Goal: Task Accomplishment & Management: Use online tool/utility

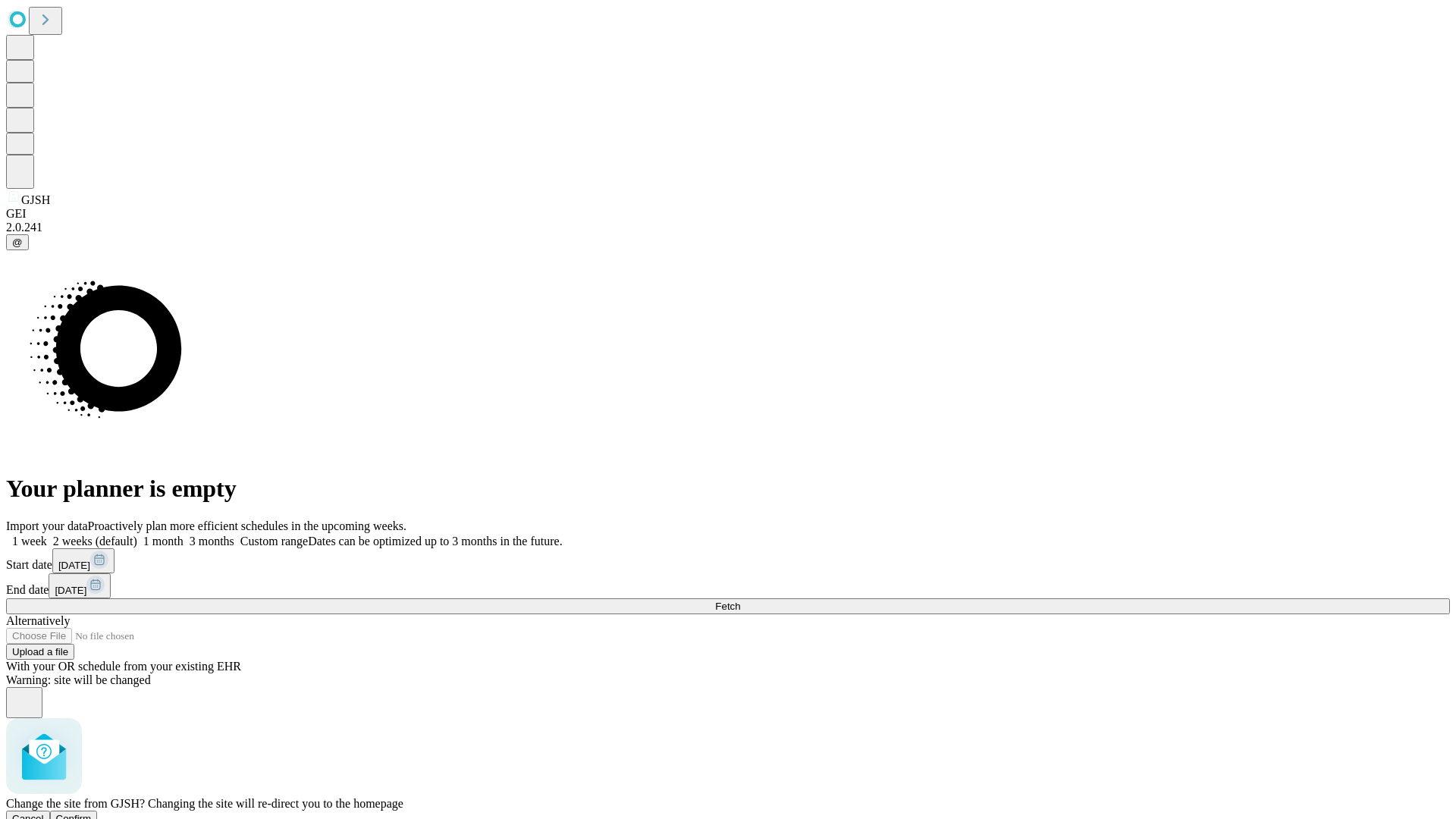
click at [91, 813] on span "Confirm" at bounding box center [74, 818] width 36 height 12
click at [47, 535] on label "1 week" at bounding box center [26, 541] width 41 height 13
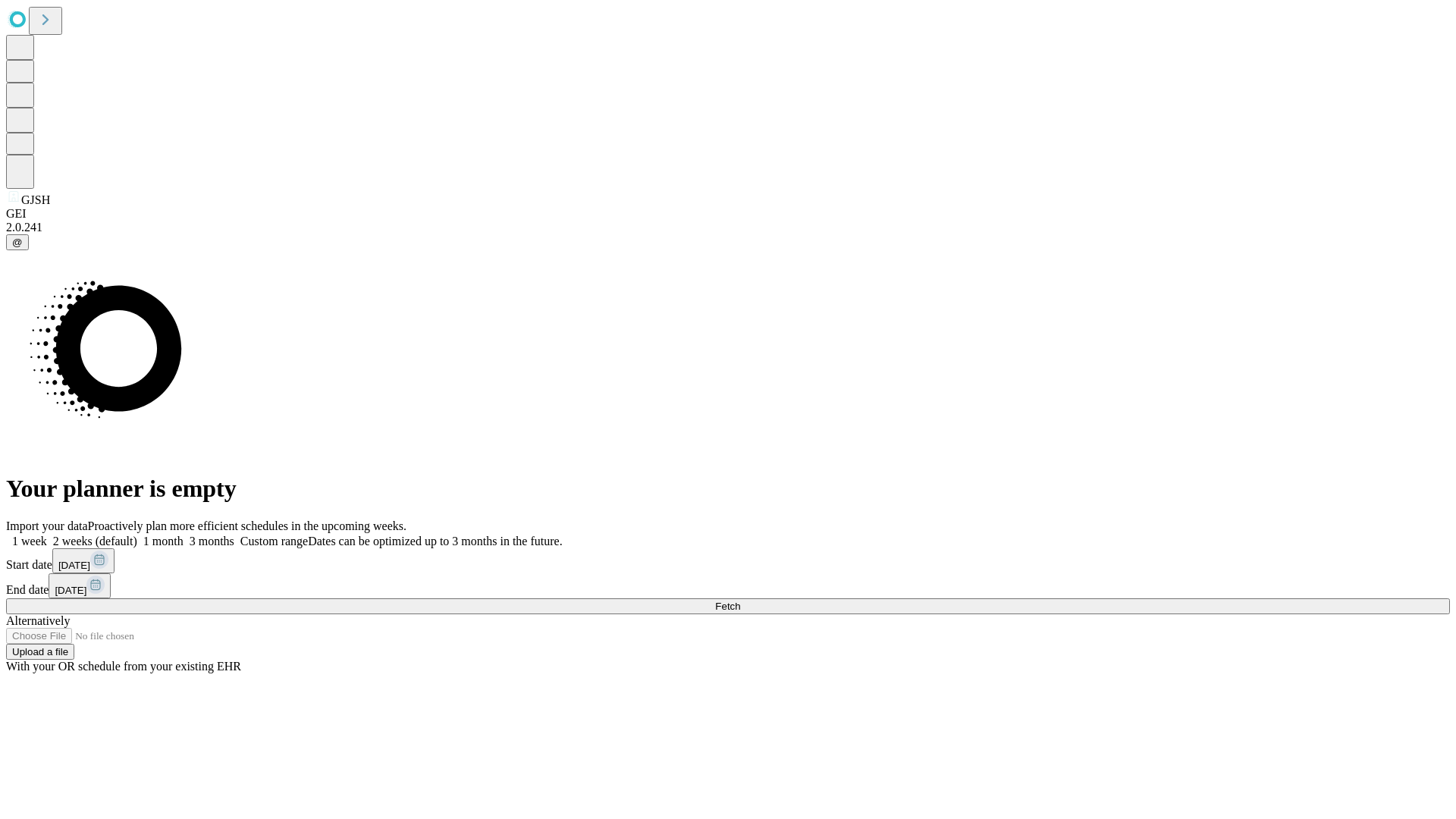
click at [740, 600] on span "Fetch" at bounding box center [728, 606] width 25 height 12
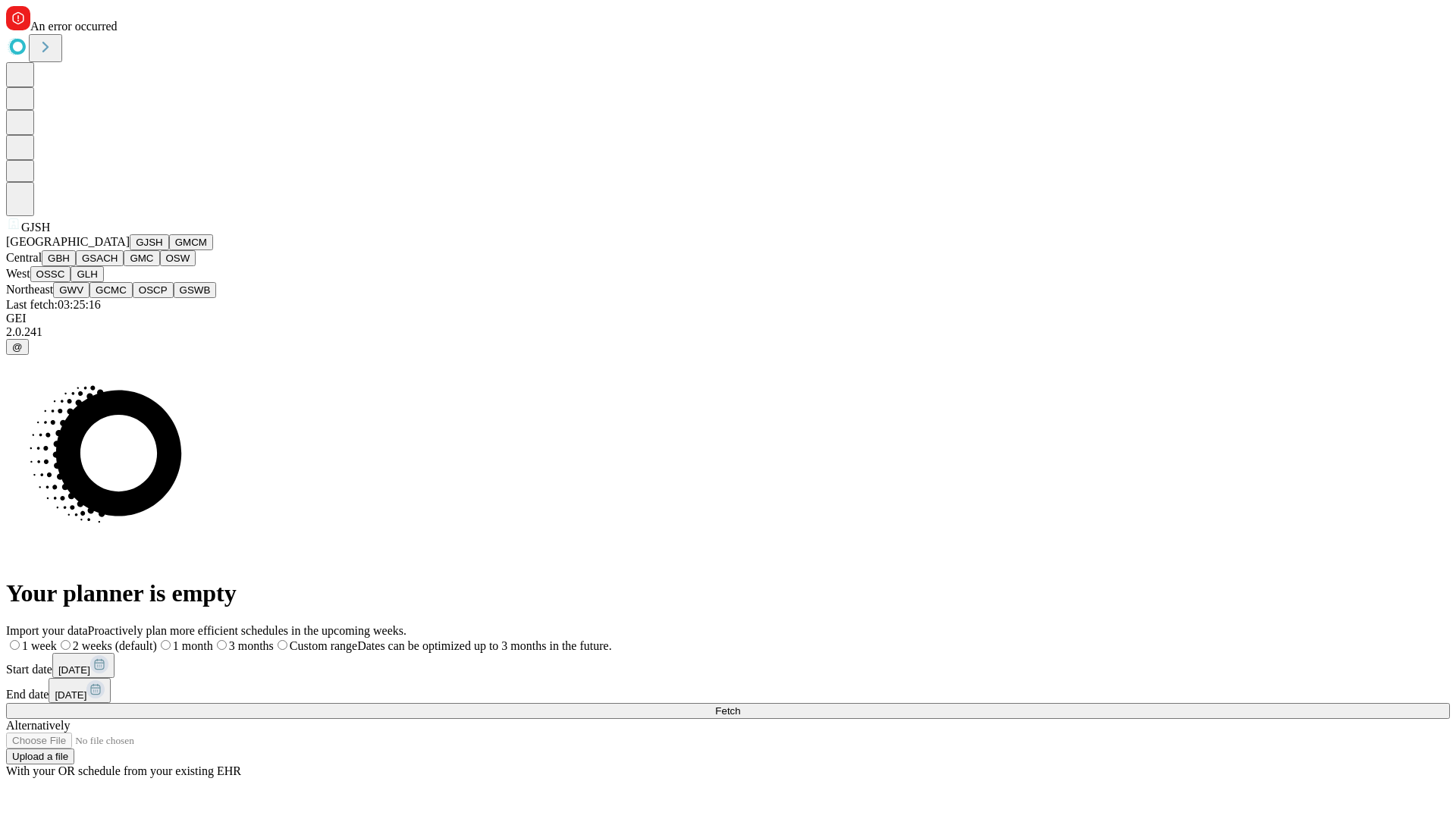
click at [169, 250] on button "GMCM" at bounding box center [191, 242] width 44 height 16
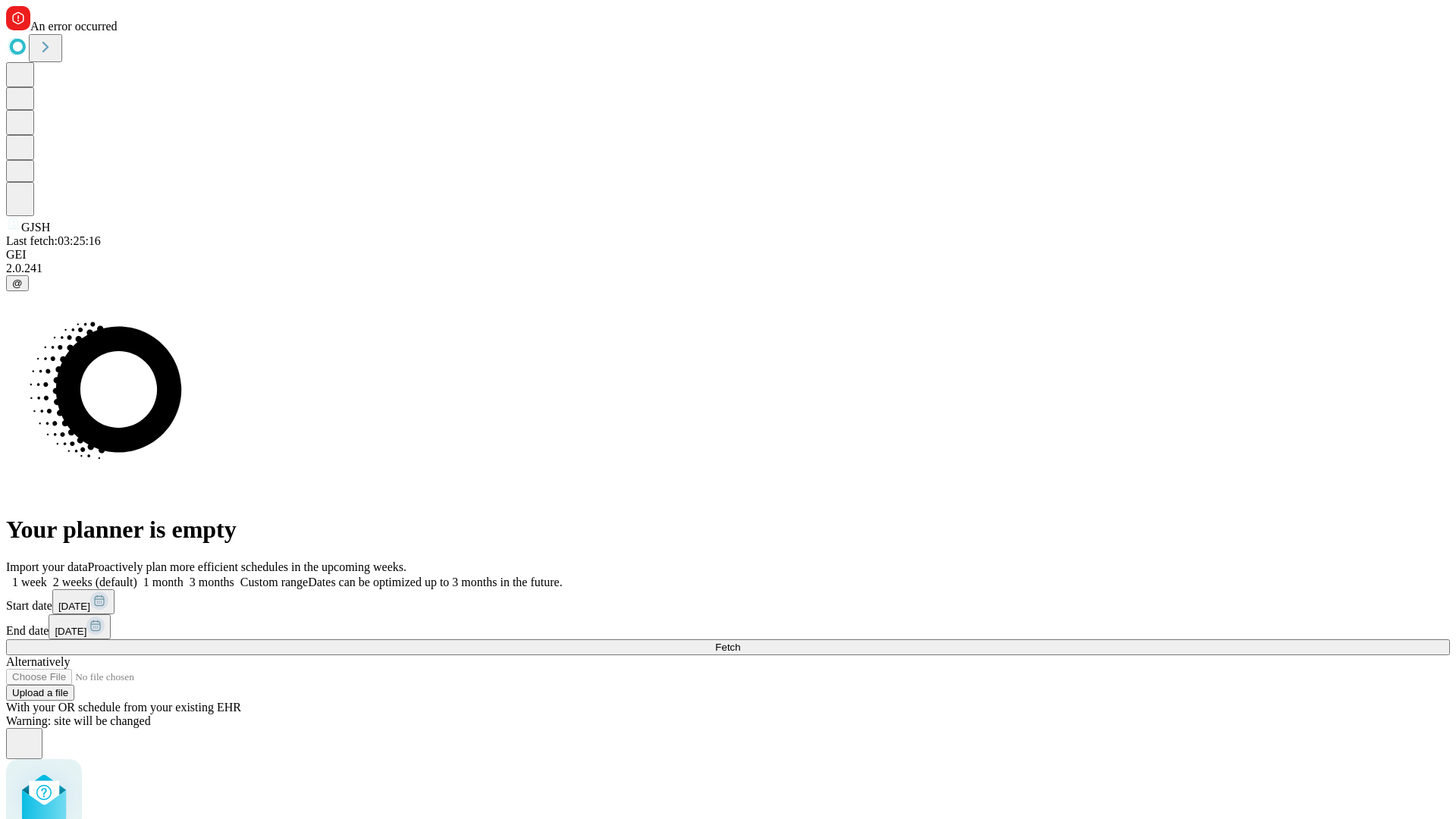
click at [47, 576] on label "1 week" at bounding box center [26, 582] width 41 height 13
click at [740, 642] on span "Fetch" at bounding box center [728, 647] width 25 height 12
click at [47, 576] on label "1 week" at bounding box center [26, 582] width 41 height 13
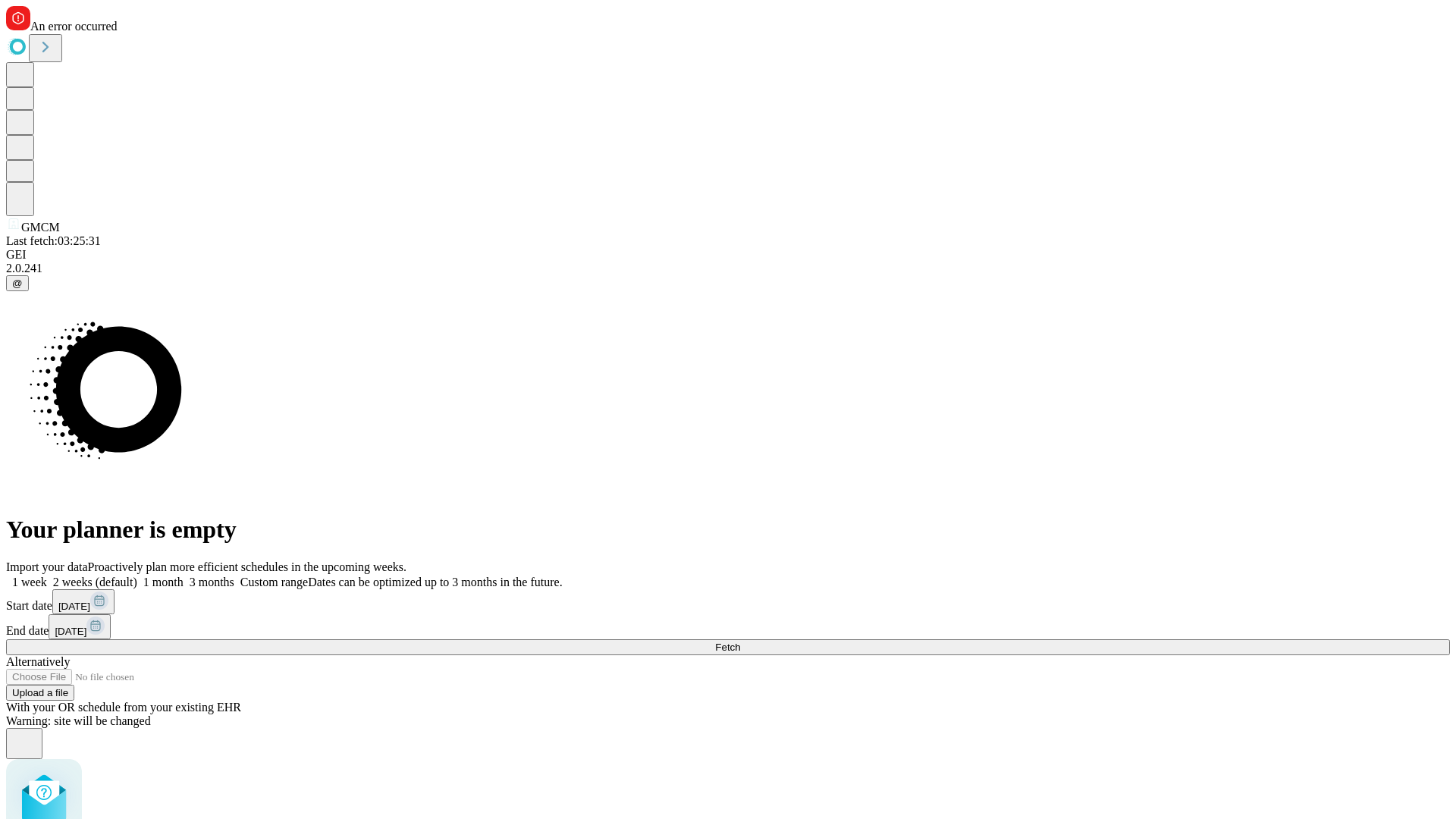
click at [740, 642] on span "Fetch" at bounding box center [728, 647] width 25 height 12
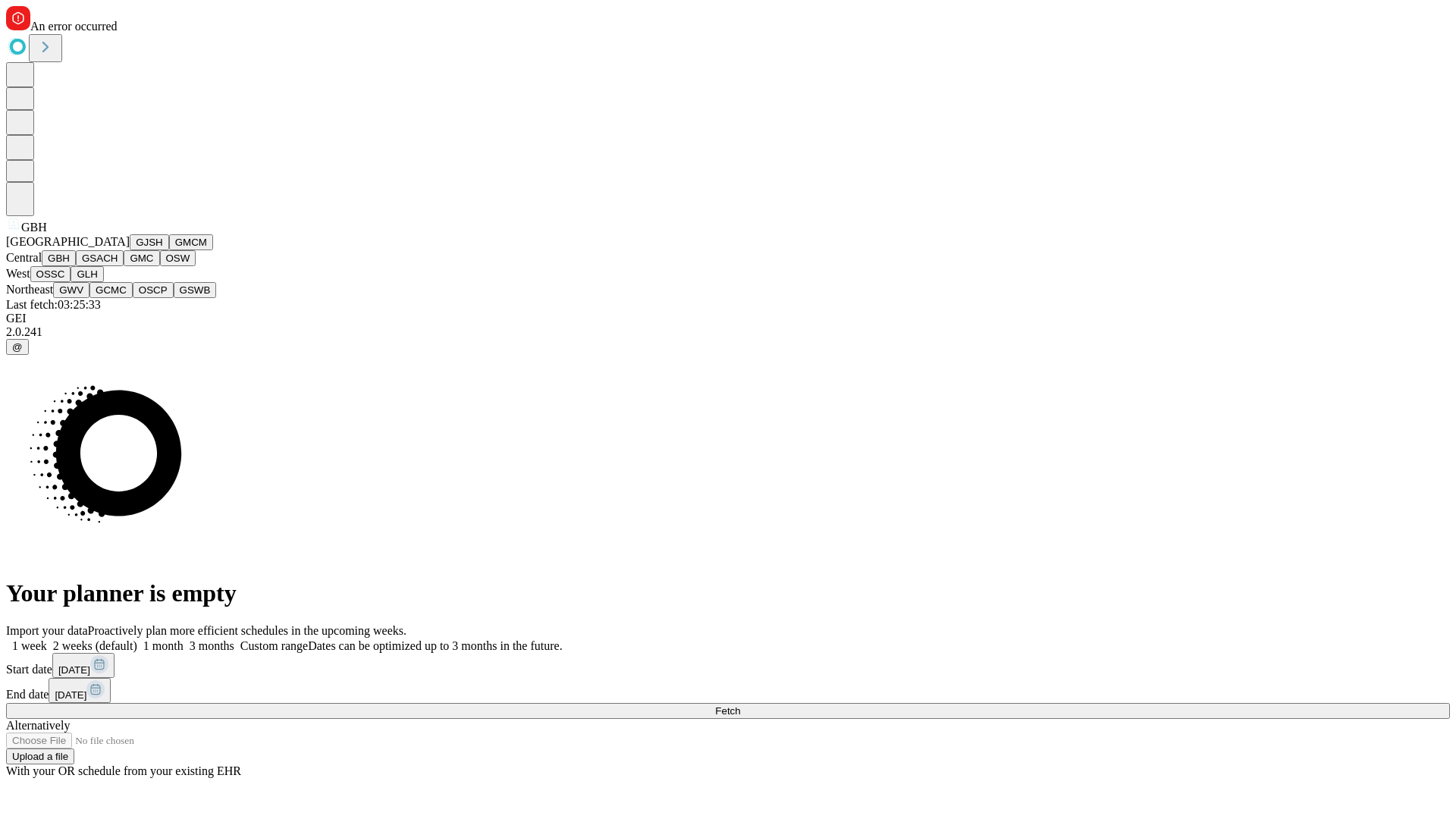
click at [118, 266] on button "GSACH" at bounding box center [100, 258] width 48 height 16
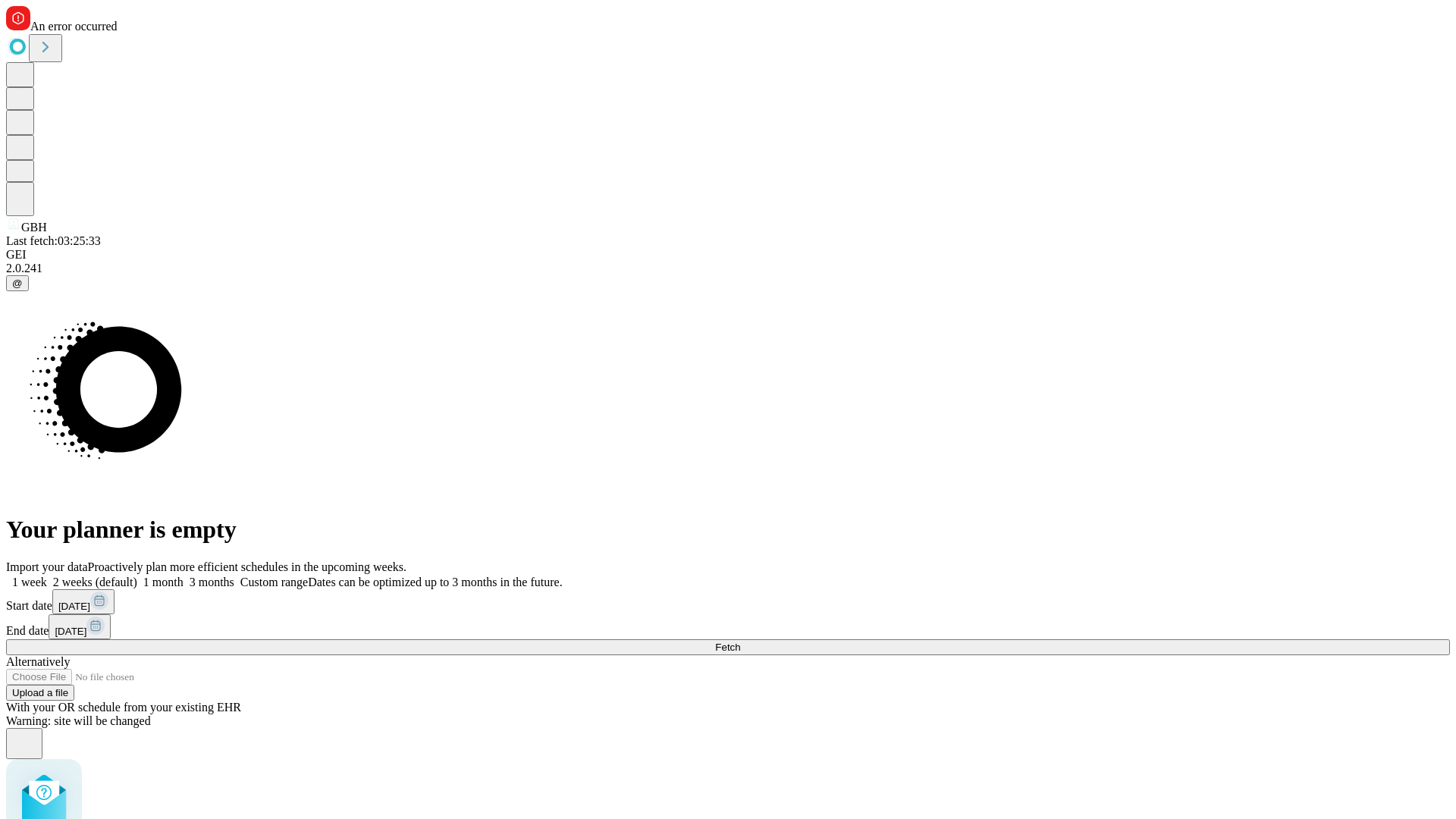
click at [47, 576] on label "1 week" at bounding box center [26, 582] width 41 height 13
click at [740, 642] on span "Fetch" at bounding box center [728, 647] width 25 height 12
click at [47, 576] on label "1 week" at bounding box center [26, 582] width 41 height 13
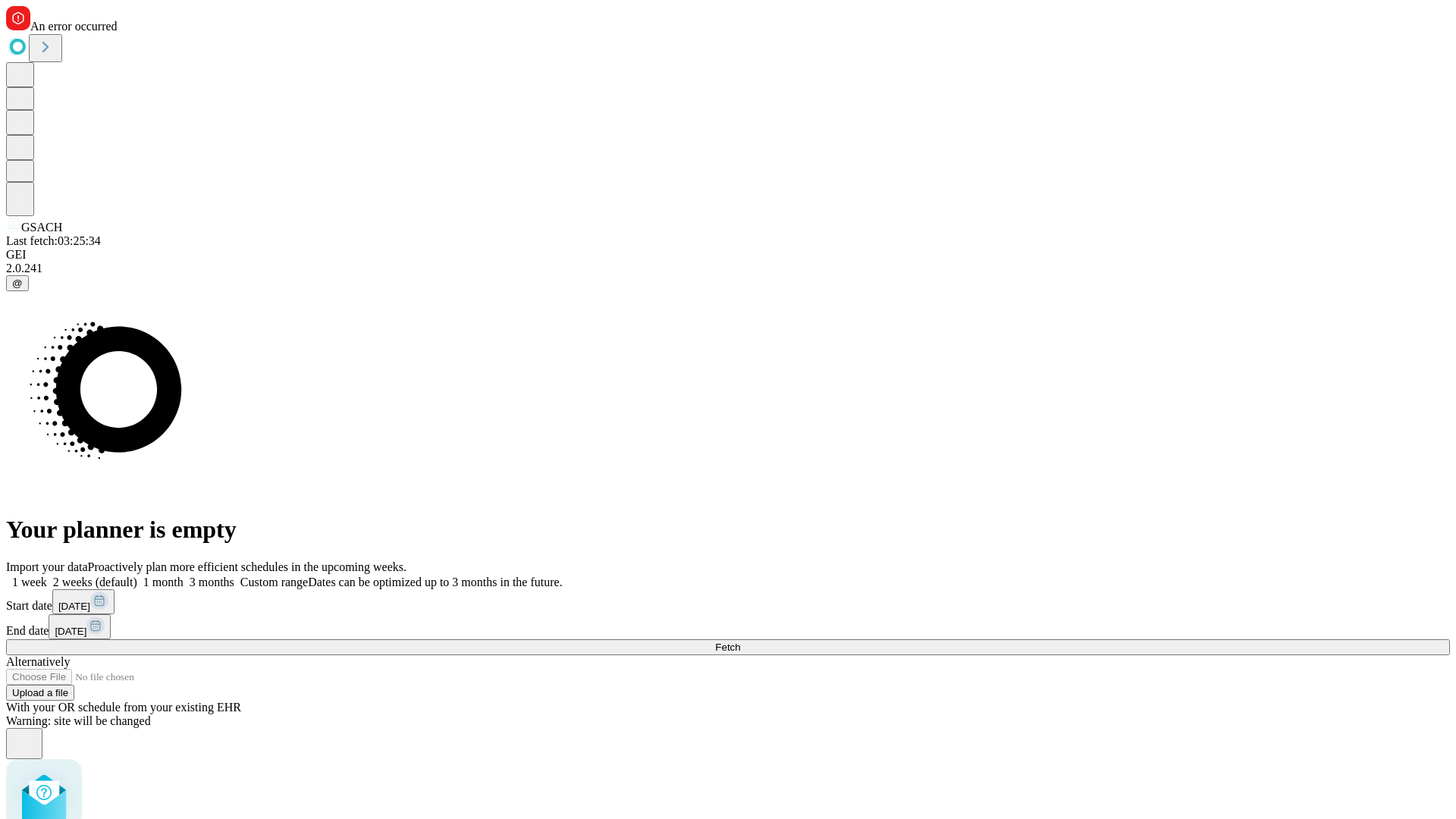
click at [740, 642] on span "Fetch" at bounding box center [728, 647] width 25 height 12
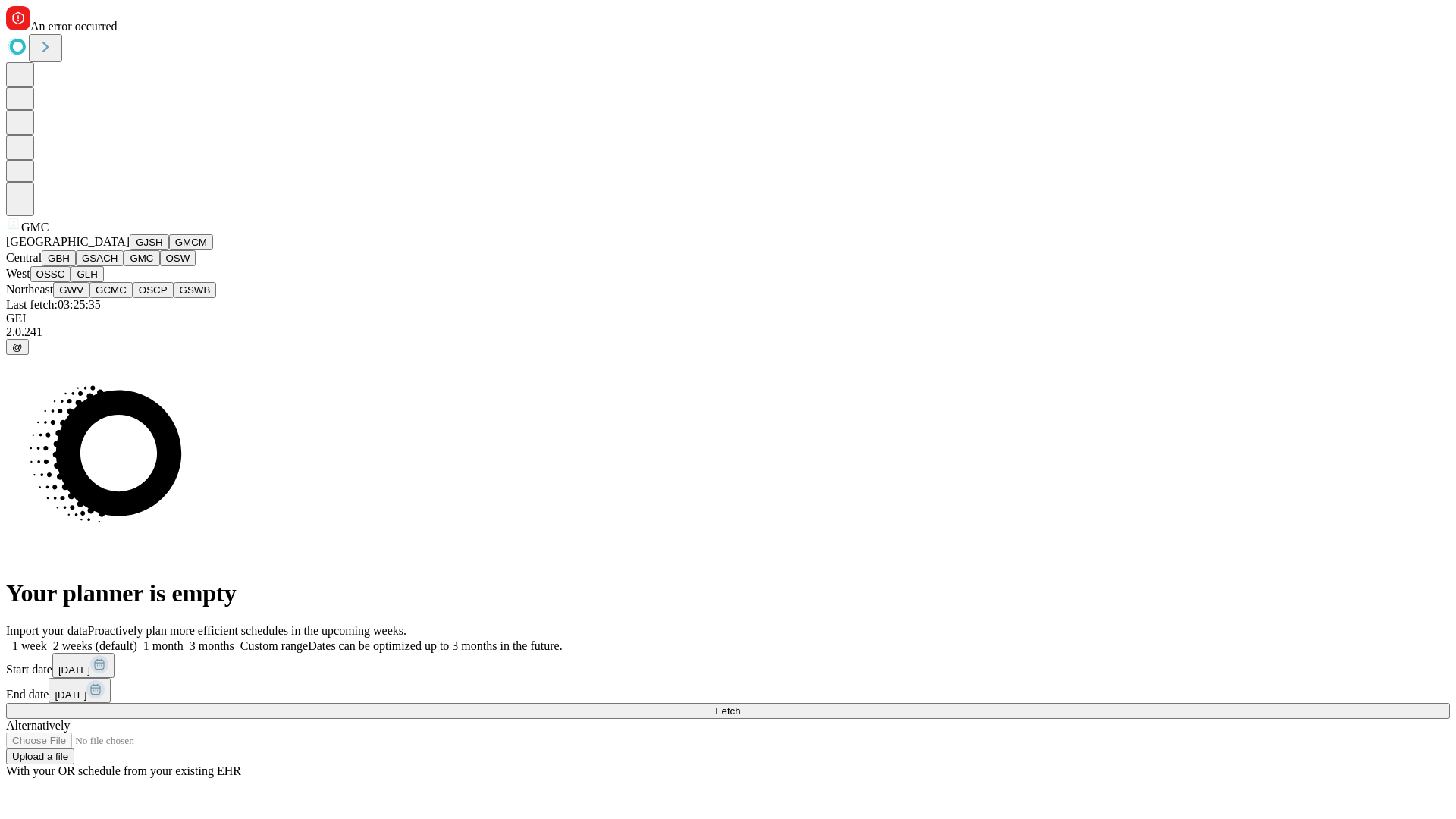
click at [160, 266] on button "OSW" at bounding box center [177, 258] width 36 height 16
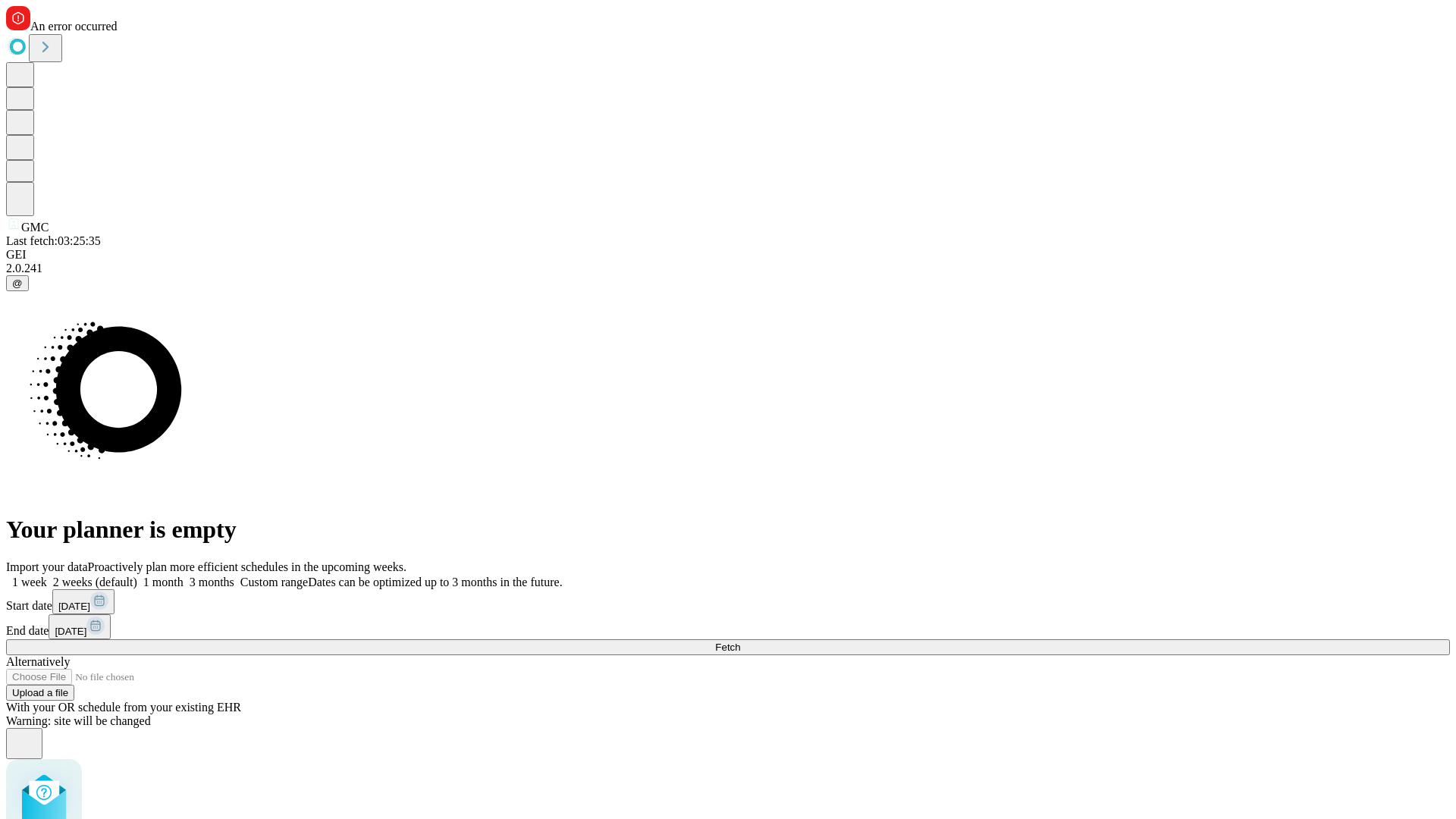
click at [47, 576] on label "1 week" at bounding box center [26, 582] width 41 height 13
click at [740, 642] on span "Fetch" at bounding box center [728, 647] width 25 height 12
click at [47, 576] on label "1 week" at bounding box center [26, 582] width 41 height 13
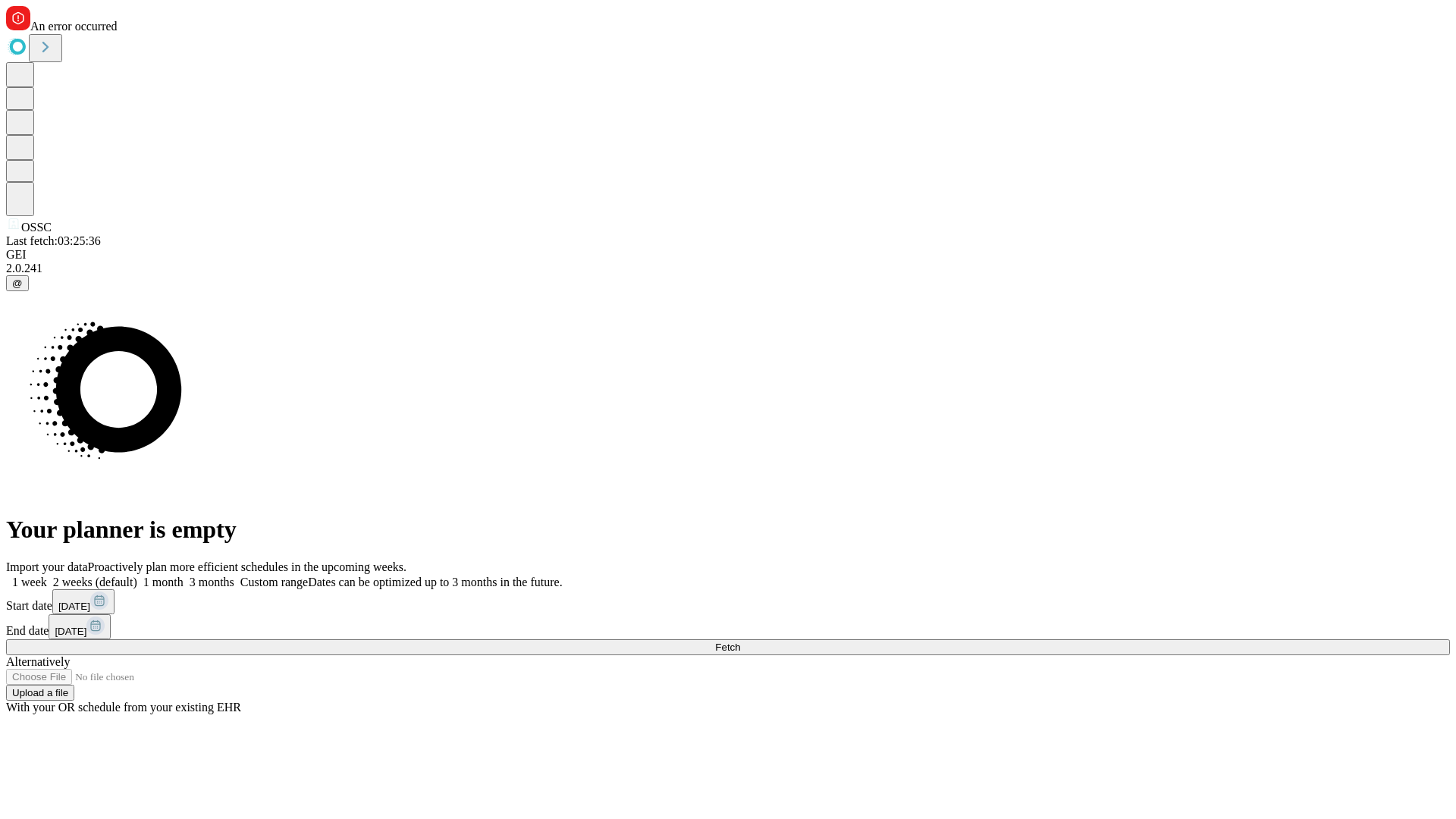
click at [740, 642] on span "Fetch" at bounding box center [728, 647] width 25 height 12
click at [47, 576] on label "1 week" at bounding box center [26, 582] width 41 height 13
click at [740, 642] on span "Fetch" at bounding box center [728, 647] width 25 height 12
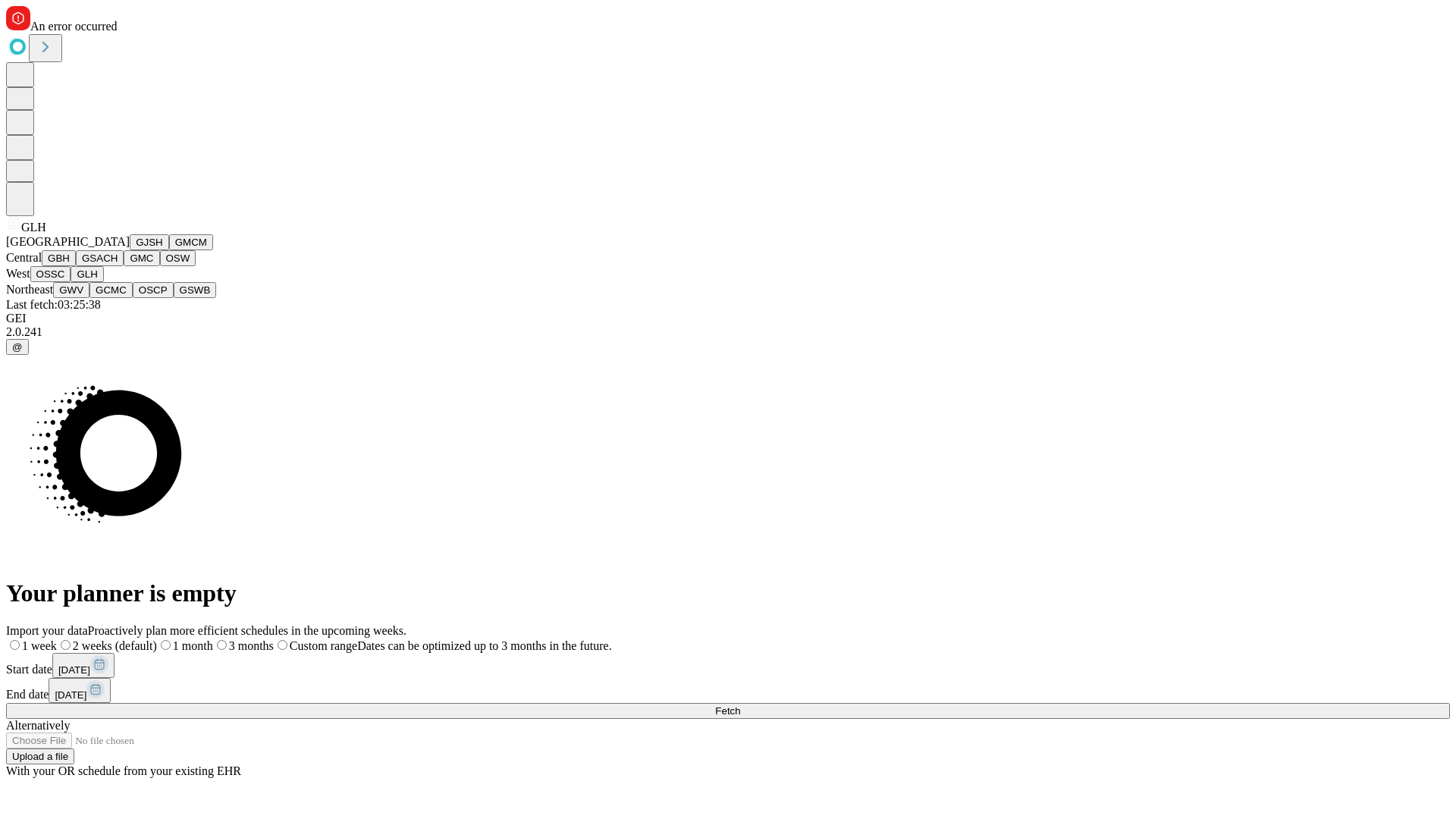
click at [89, 298] on button "GWV" at bounding box center [71, 290] width 36 height 16
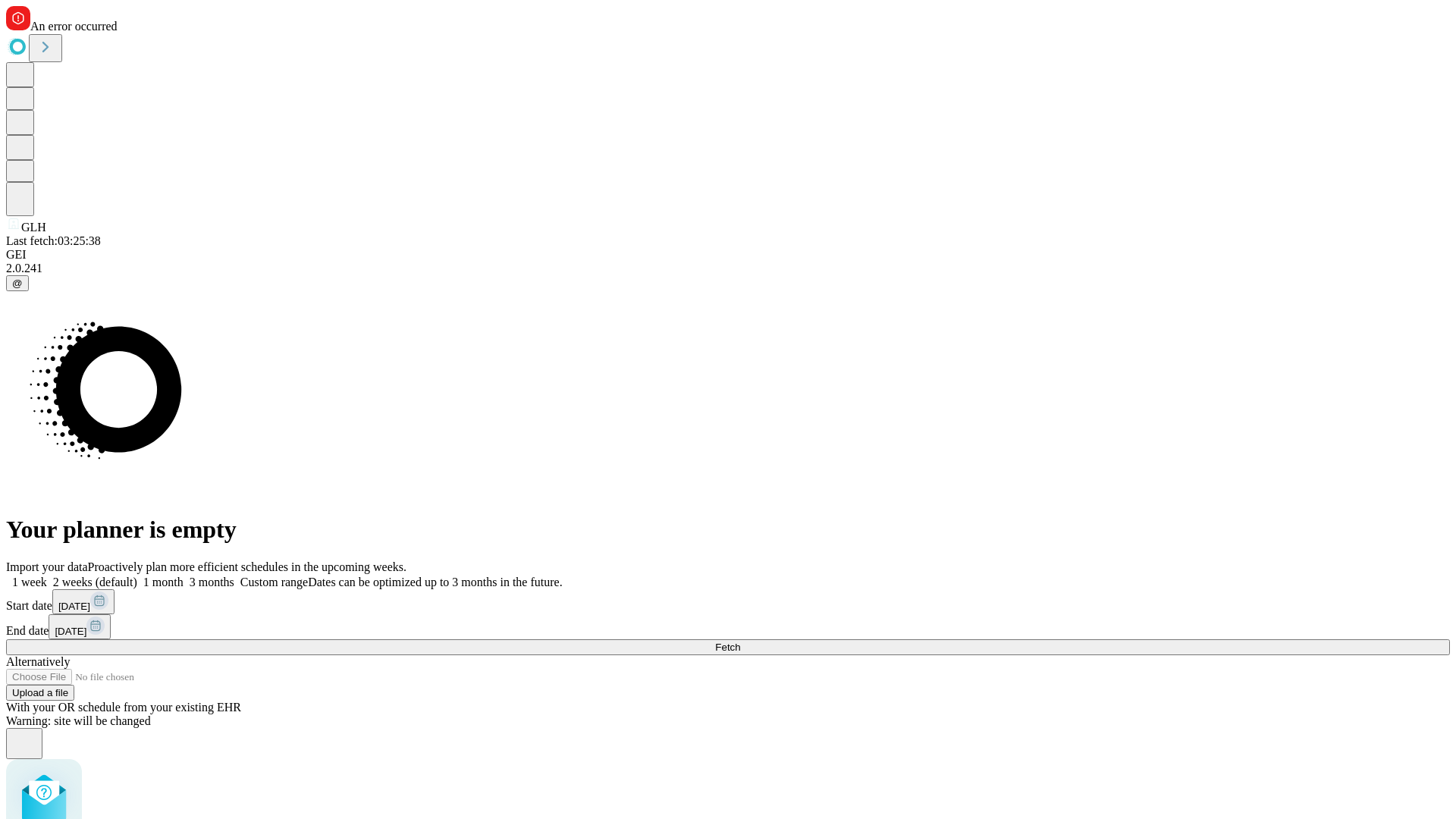
click at [47, 576] on label "1 week" at bounding box center [26, 582] width 41 height 13
click at [740, 642] on span "Fetch" at bounding box center [728, 647] width 25 height 12
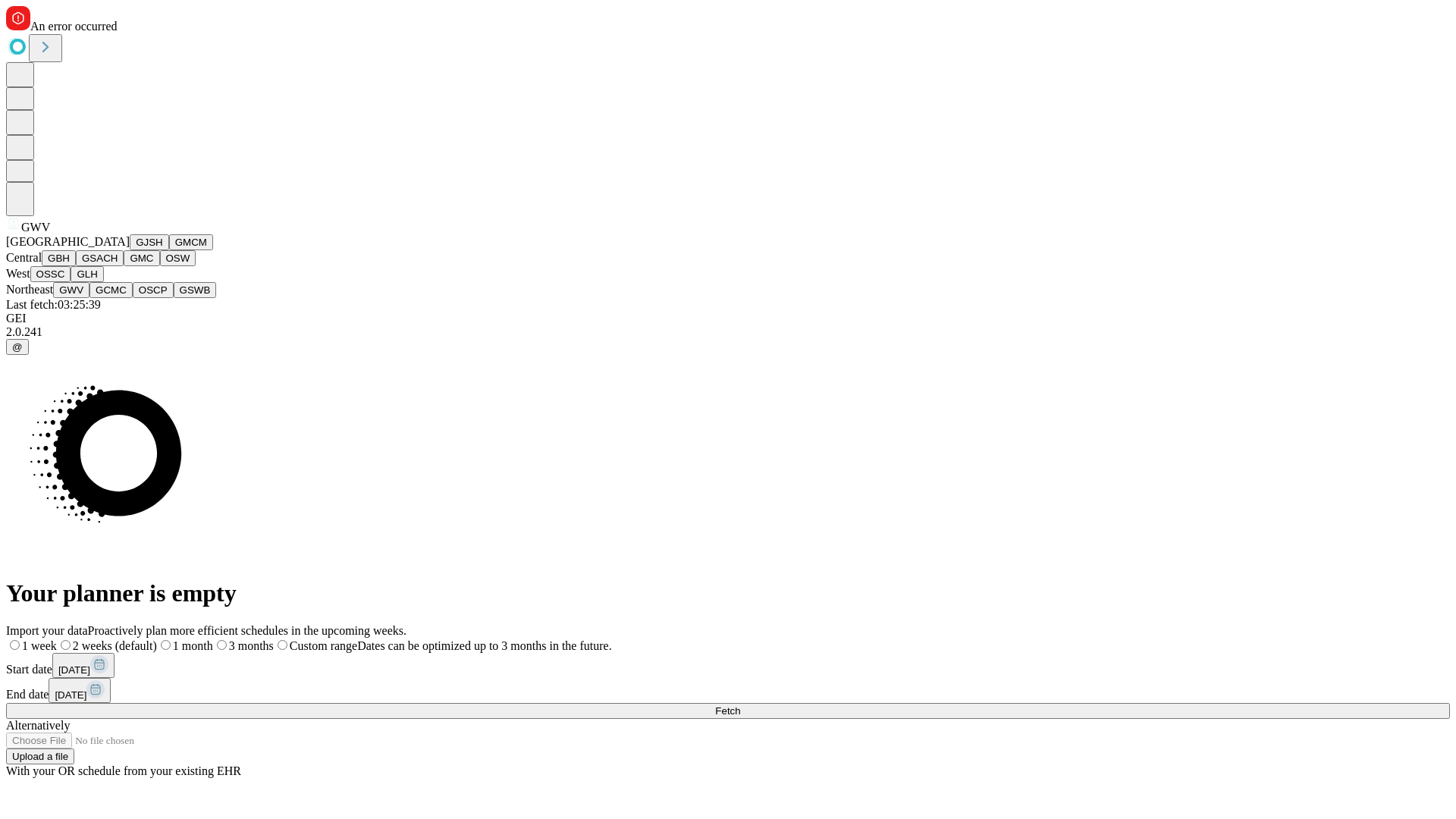
click at [118, 298] on button "GCMC" at bounding box center [111, 290] width 43 height 16
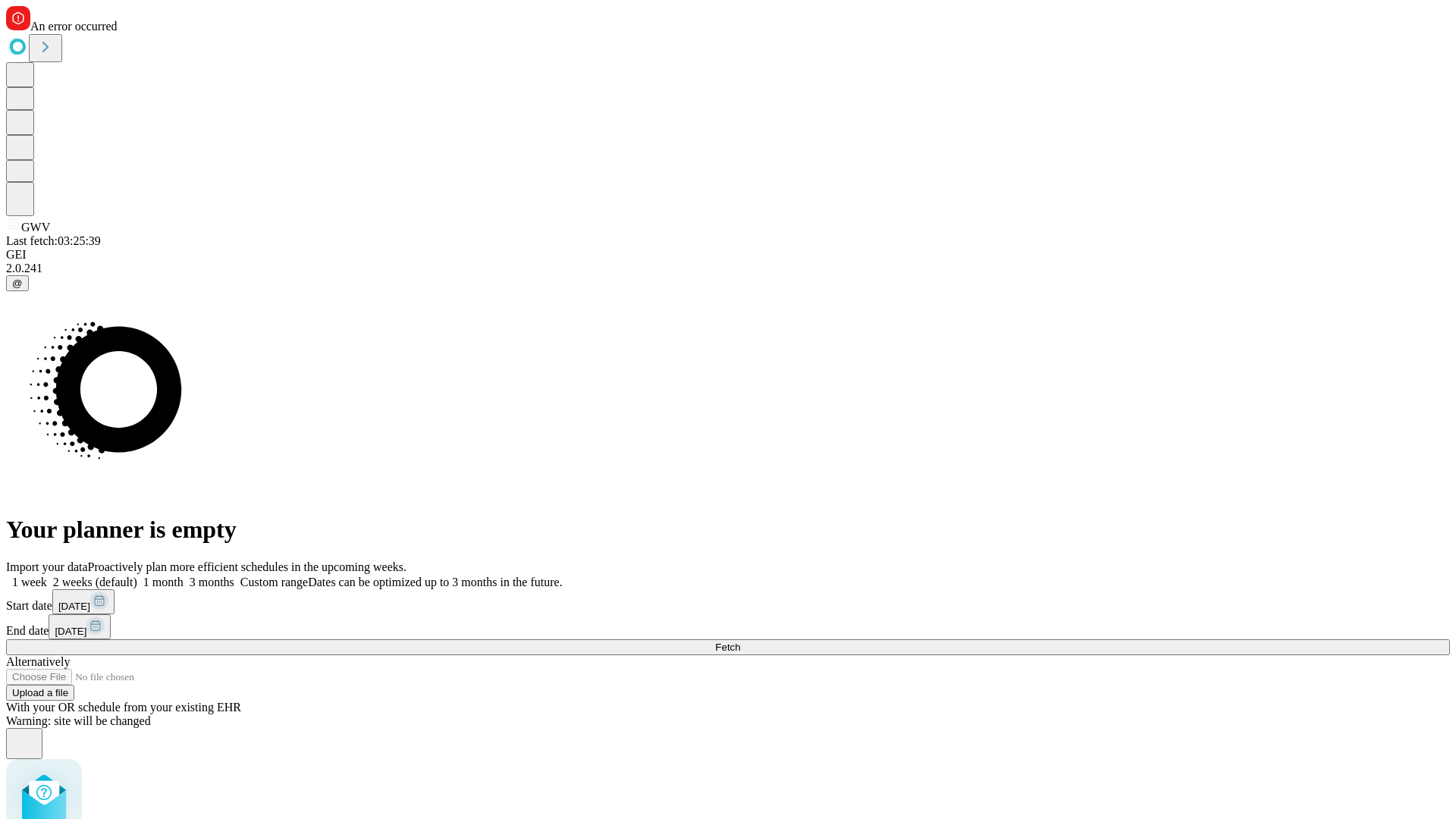
click at [47, 576] on label "1 week" at bounding box center [26, 582] width 41 height 13
click at [740, 642] on span "Fetch" at bounding box center [728, 647] width 25 height 12
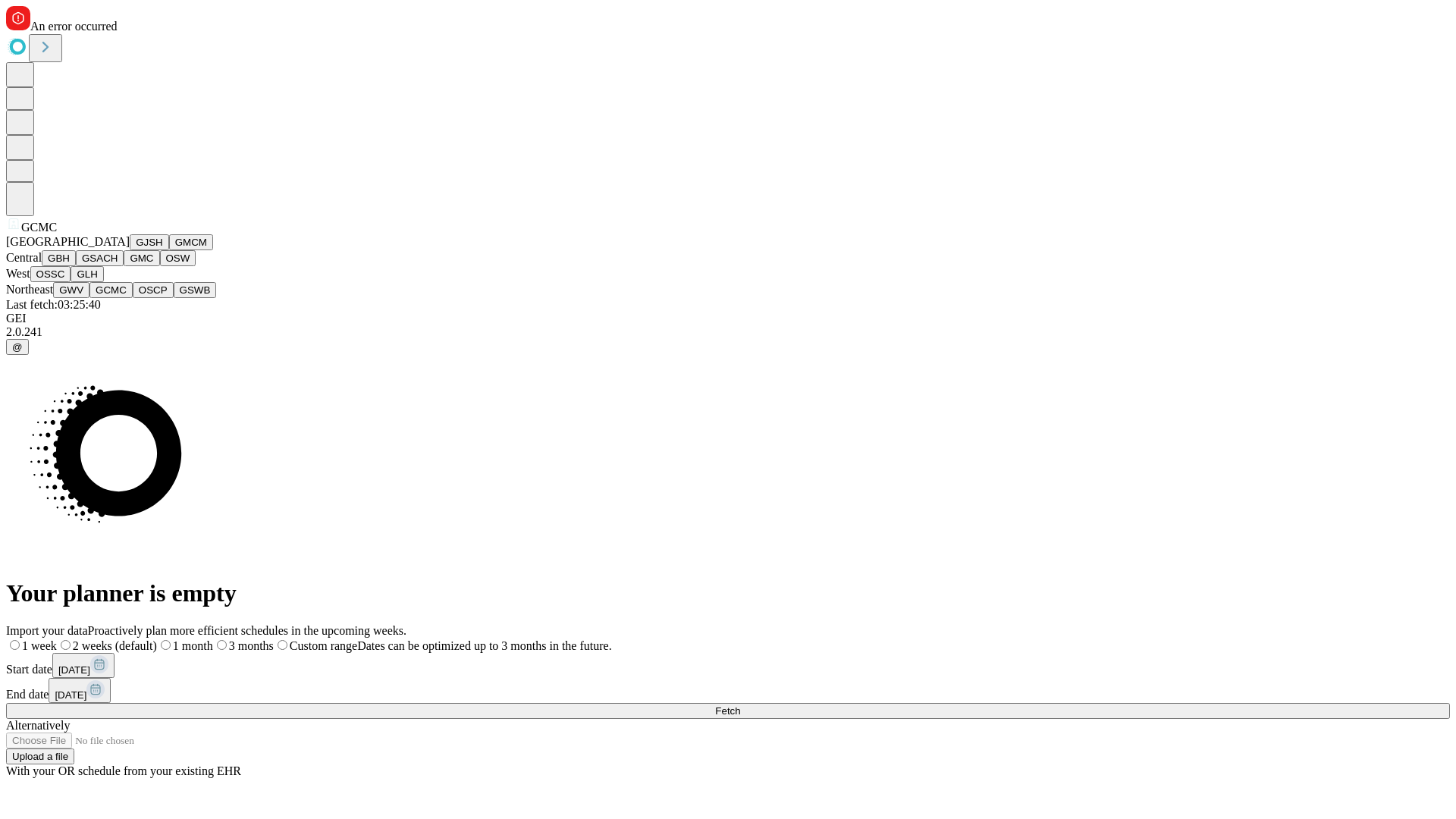
click at [133, 298] on button "OSCP" at bounding box center [153, 290] width 41 height 16
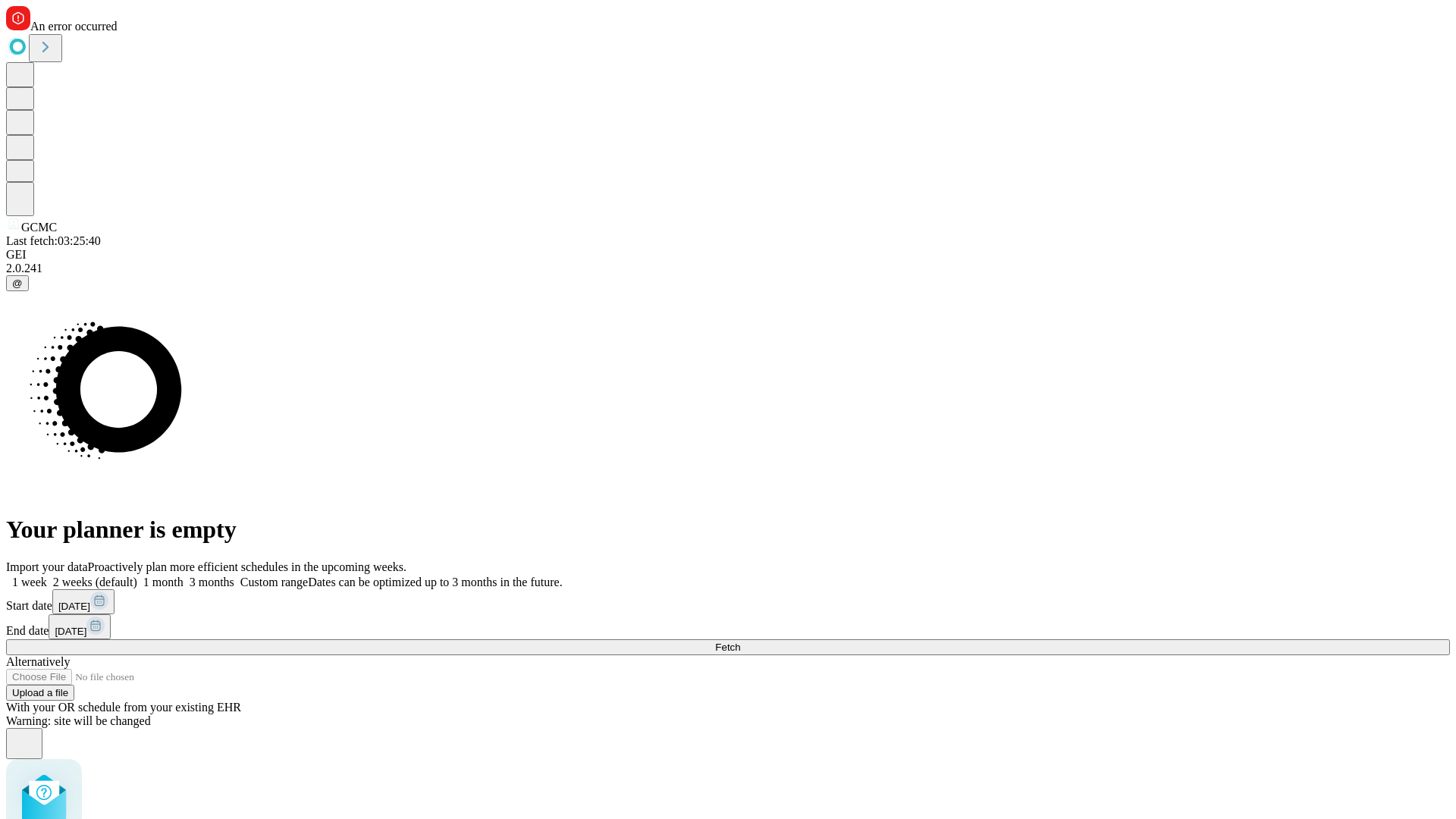
click at [47, 576] on label "1 week" at bounding box center [26, 582] width 41 height 13
click at [740, 642] on span "Fetch" at bounding box center [728, 647] width 25 height 12
click at [47, 576] on label "1 week" at bounding box center [26, 582] width 41 height 13
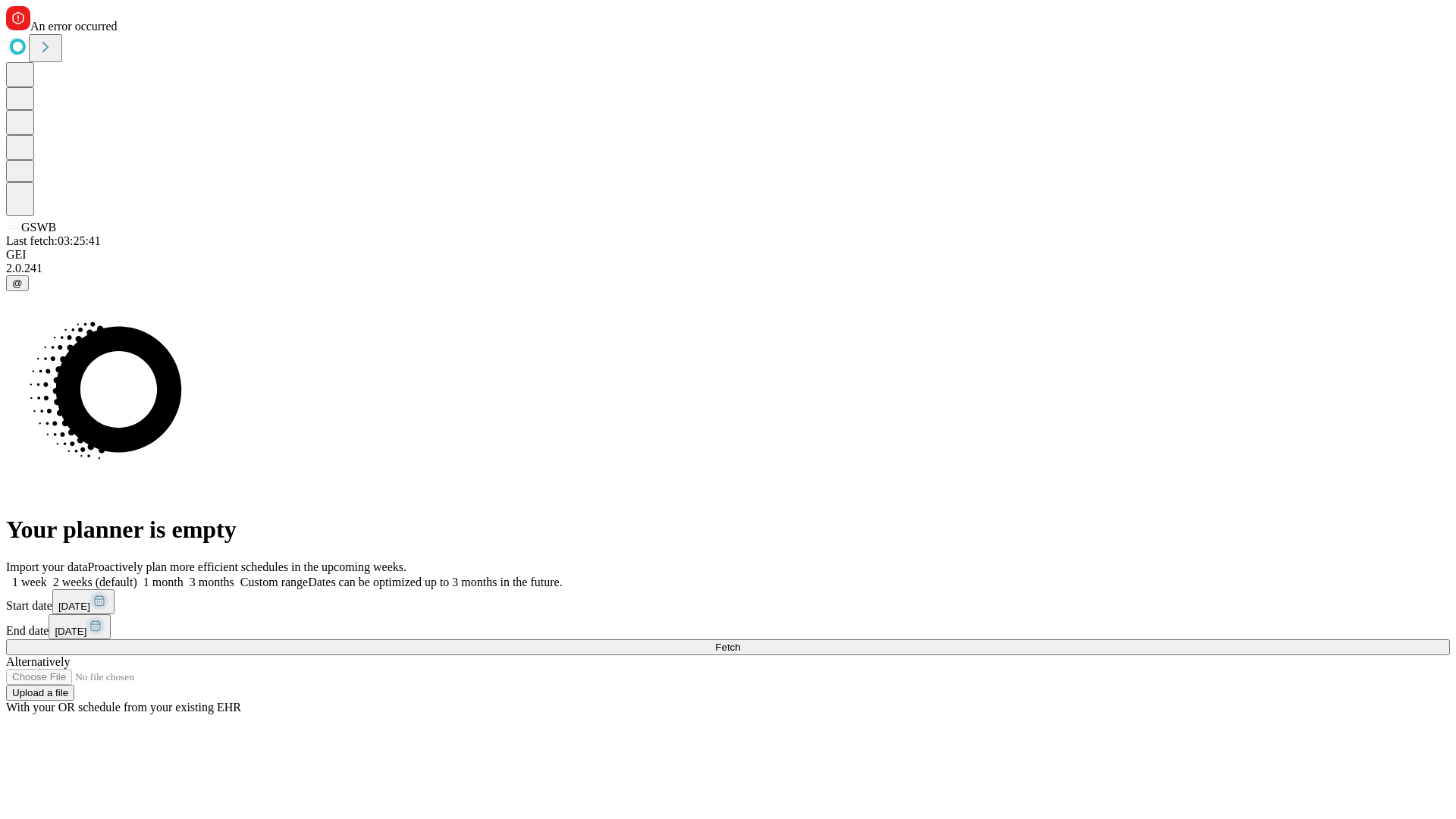
click at [740, 642] on span "Fetch" at bounding box center [728, 647] width 25 height 12
